Goal: Navigation & Orientation: Understand site structure

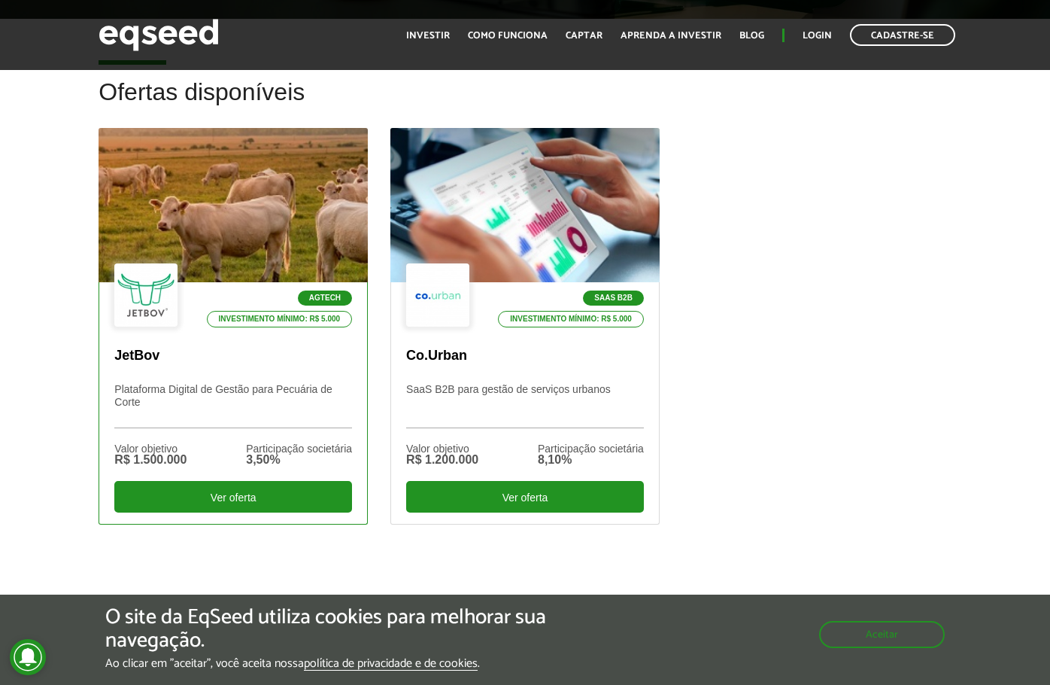
scroll to position [376, 0]
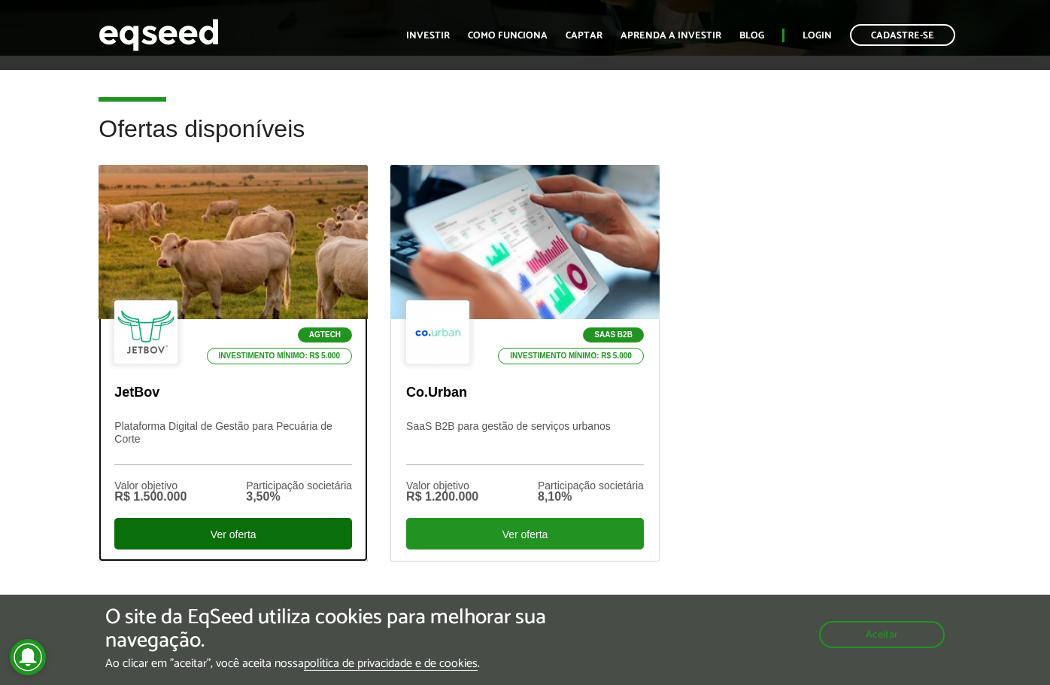
click at [252, 524] on div "Ver oferta" at bounding box center [233, 534] width 238 height 32
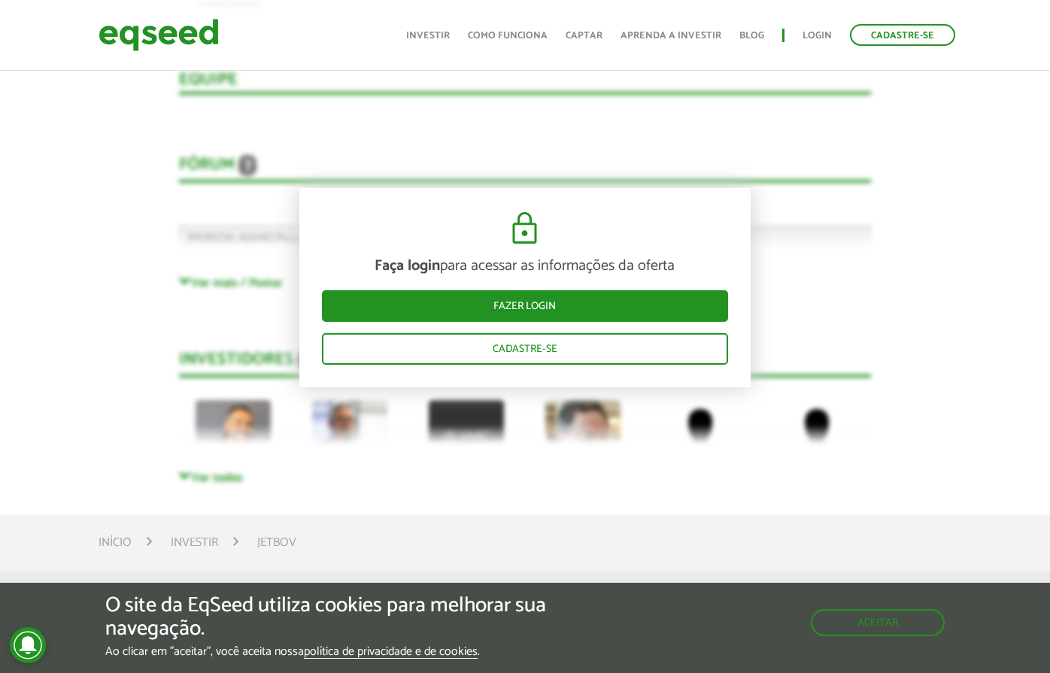
scroll to position [4014, 0]
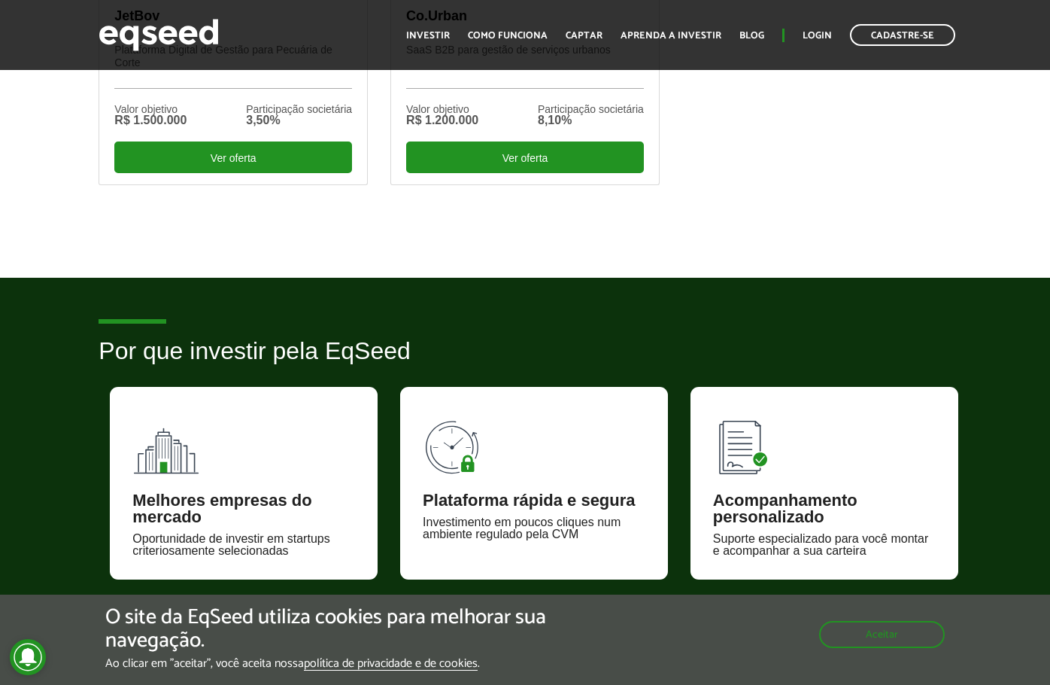
scroll to position [376, 0]
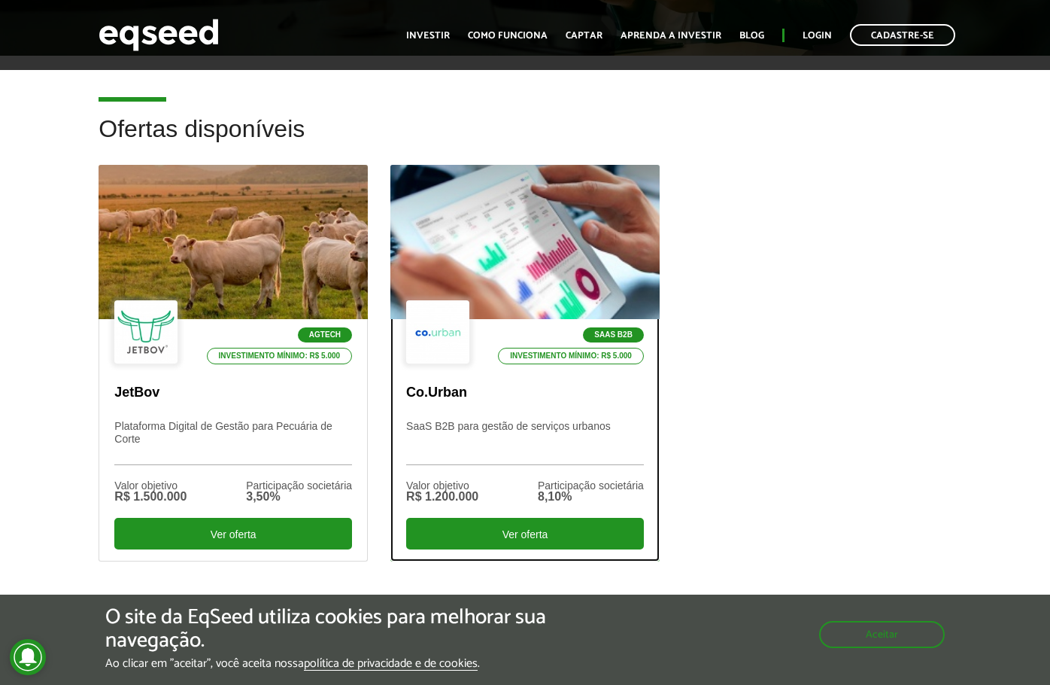
click at [456, 315] on div at bounding box center [437, 331] width 63 height 63
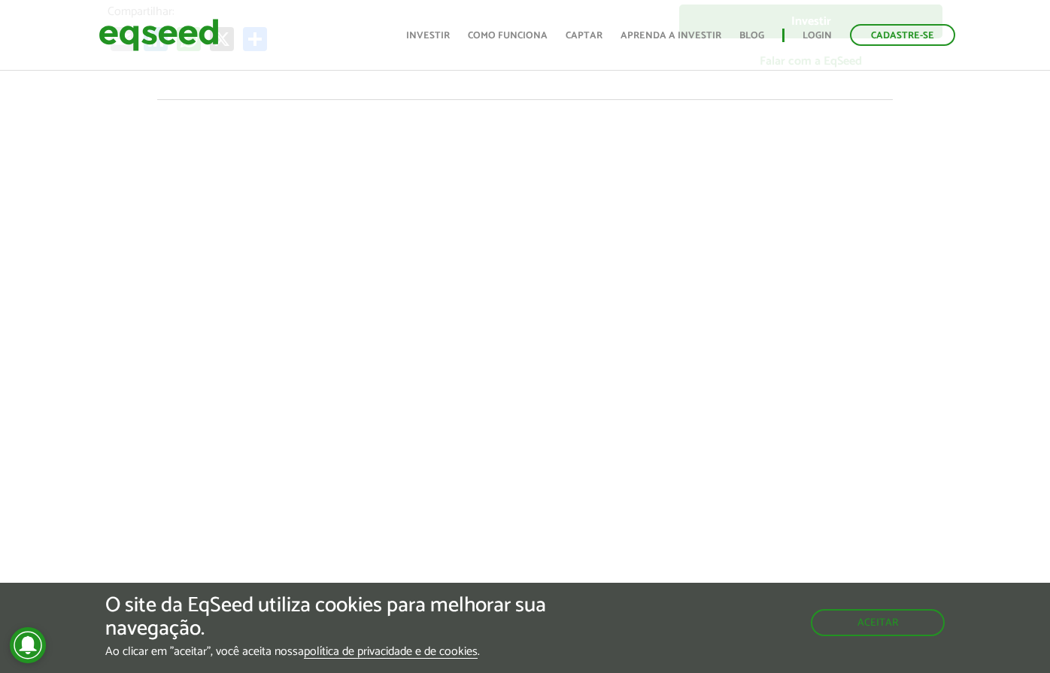
scroll to position [376, 0]
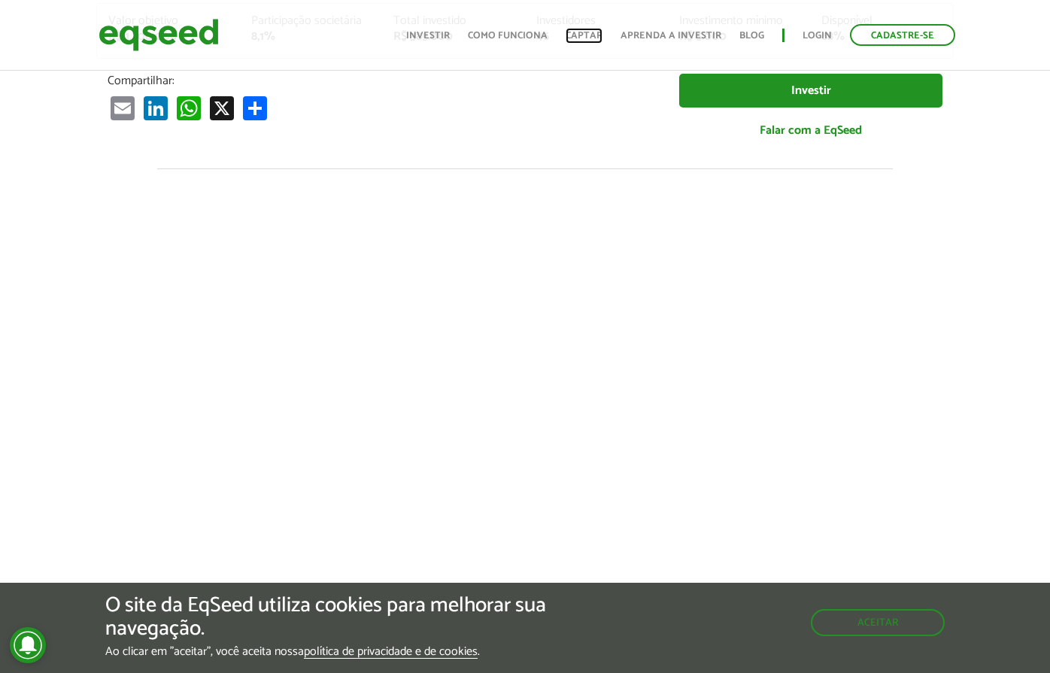
click at [580, 31] on link "Captar" at bounding box center [584, 36] width 37 height 10
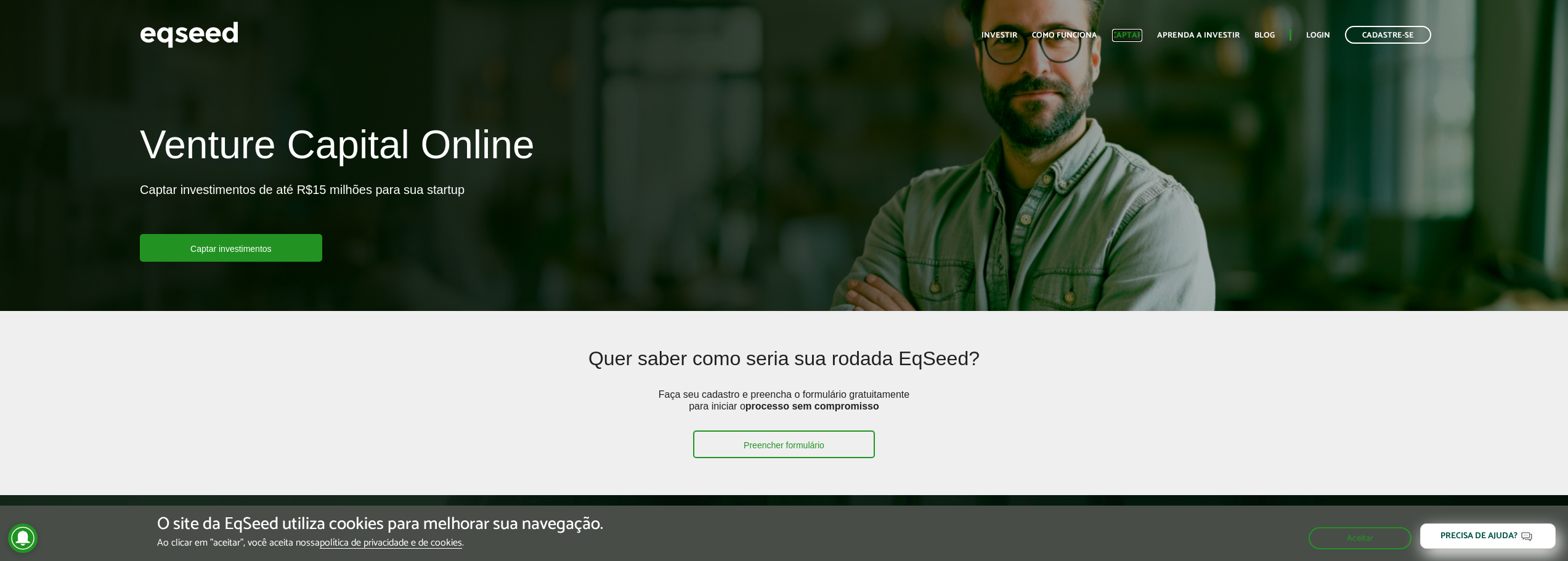
click at [860, 35] on link "Captar" at bounding box center [1127, 35] width 30 height 8
click at [1162, 396] on div "Quer saber como seria sua rodada EqSeed? Faça seu cadastro e preencha o formulá…" at bounding box center [784, 403] width 1046 height 111
click at [1010, 34] on link "Investir" at bounding box center [1000, 35] width 36 height 8
